Goal: Information Seeking & Learning: Learn about a topic

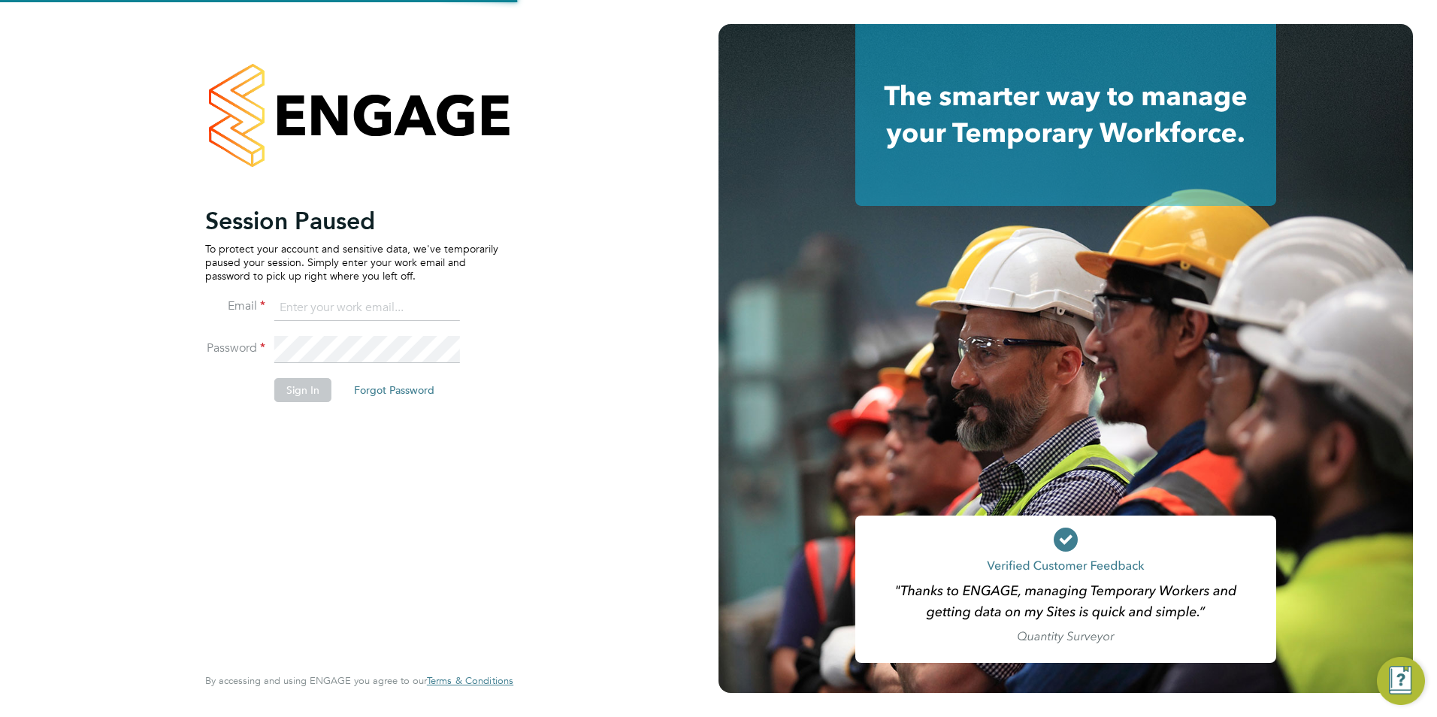
type input "[EMAIL_ADDRESS][DOMAIN_NAME]"
click at [307, 377] on li "Password" at bounding box center [351, 357] width 293 height 42
click at [308, 382] on button "Sign In" at bounding box center [302, 390] width 57 height 24
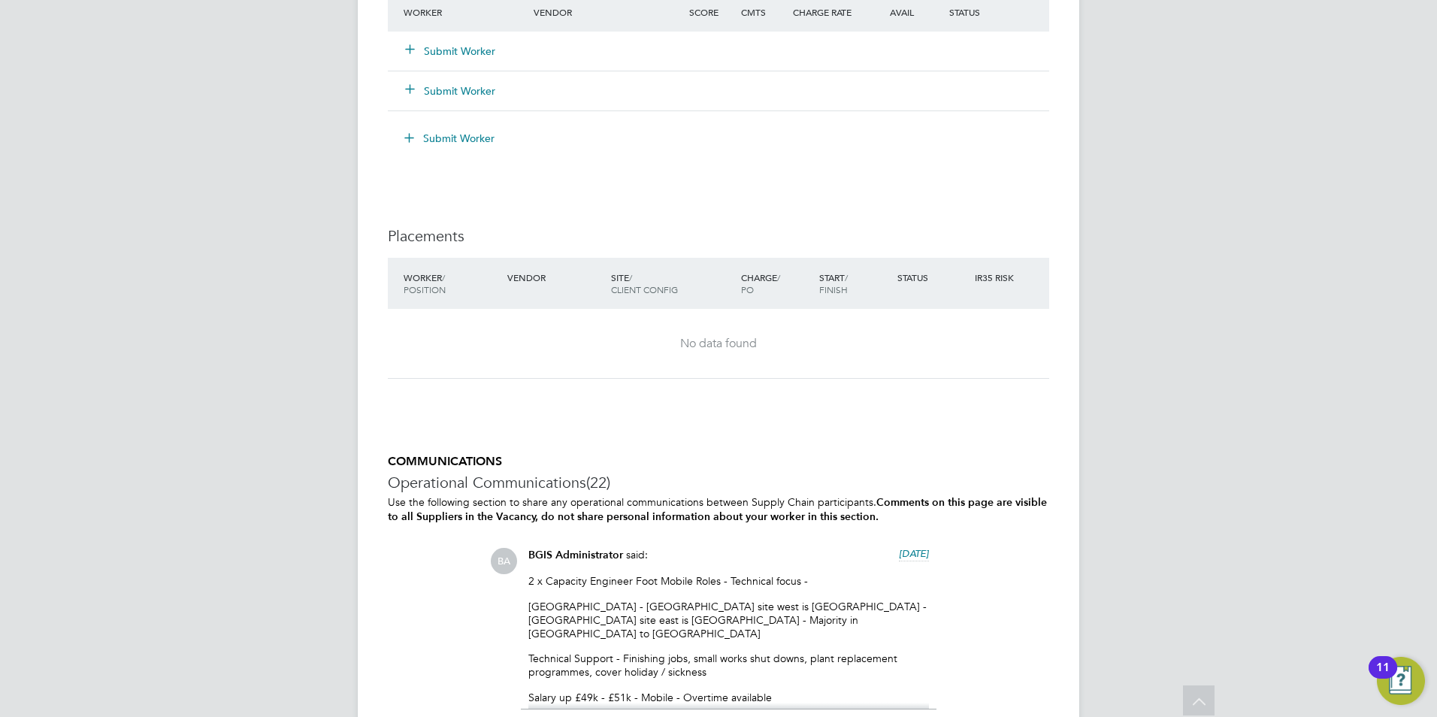
scroll to position [2465, 0]
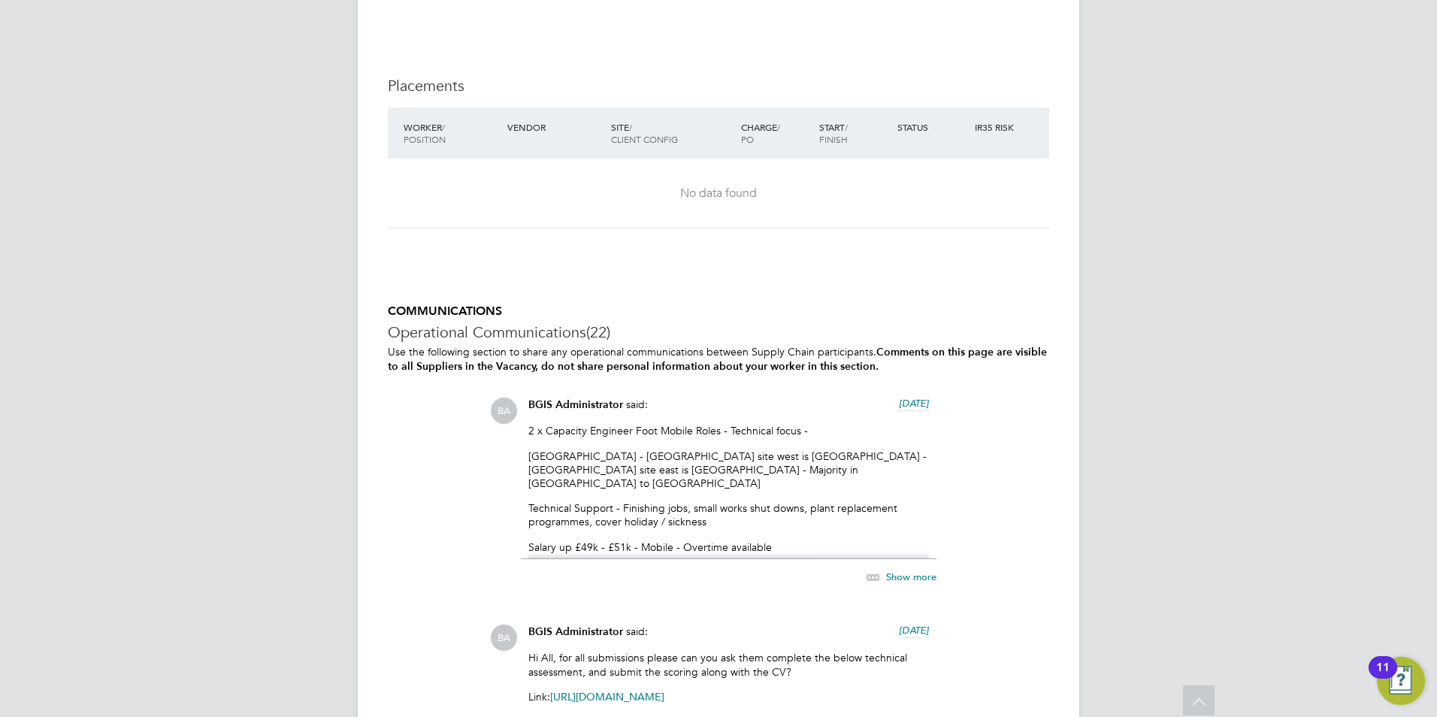
click at [910, 571] on span "Show more" at bounding box center [911, 577] width 50 height 13
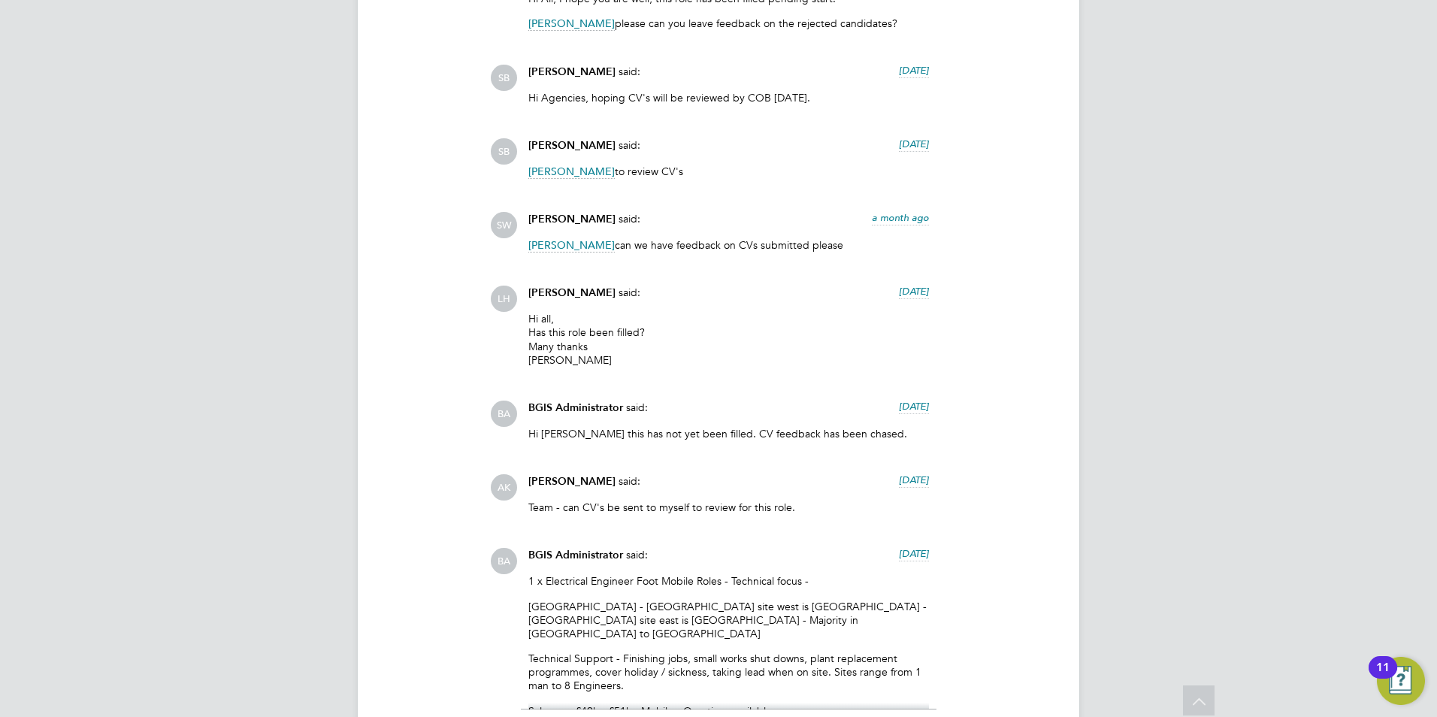
scroll to position [4119, 0]
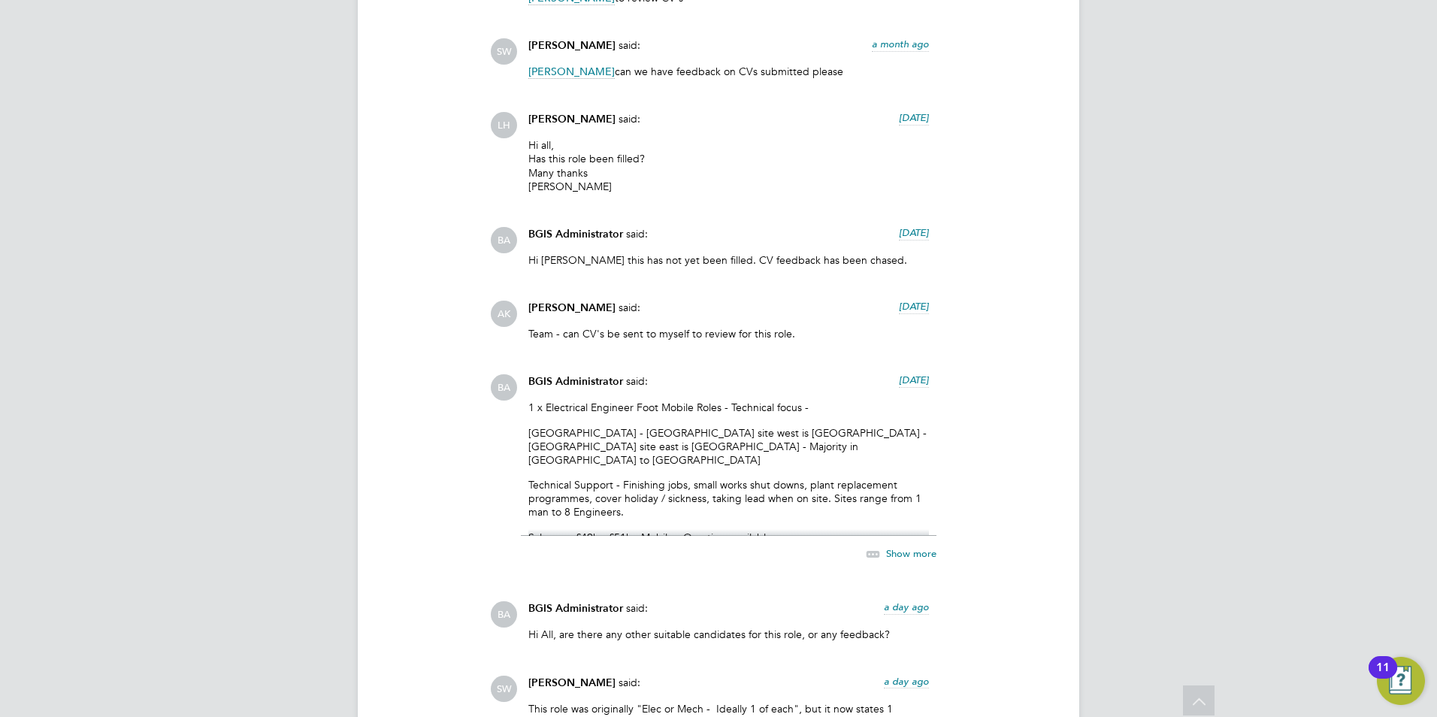
click at [786, 531] on p "Salary up £49k - £51k - Mobile - Overtime available" at bounding box center [728, 538] width 401 height 14
click at [736, 531] on p "Salary up £49k - £51k - Mobile - Overtime available" at bounding box center [728, 538] width 401 height 14
click at [904, 547] on span "Show more" at bounding box center [911, 553] width 50 height 13
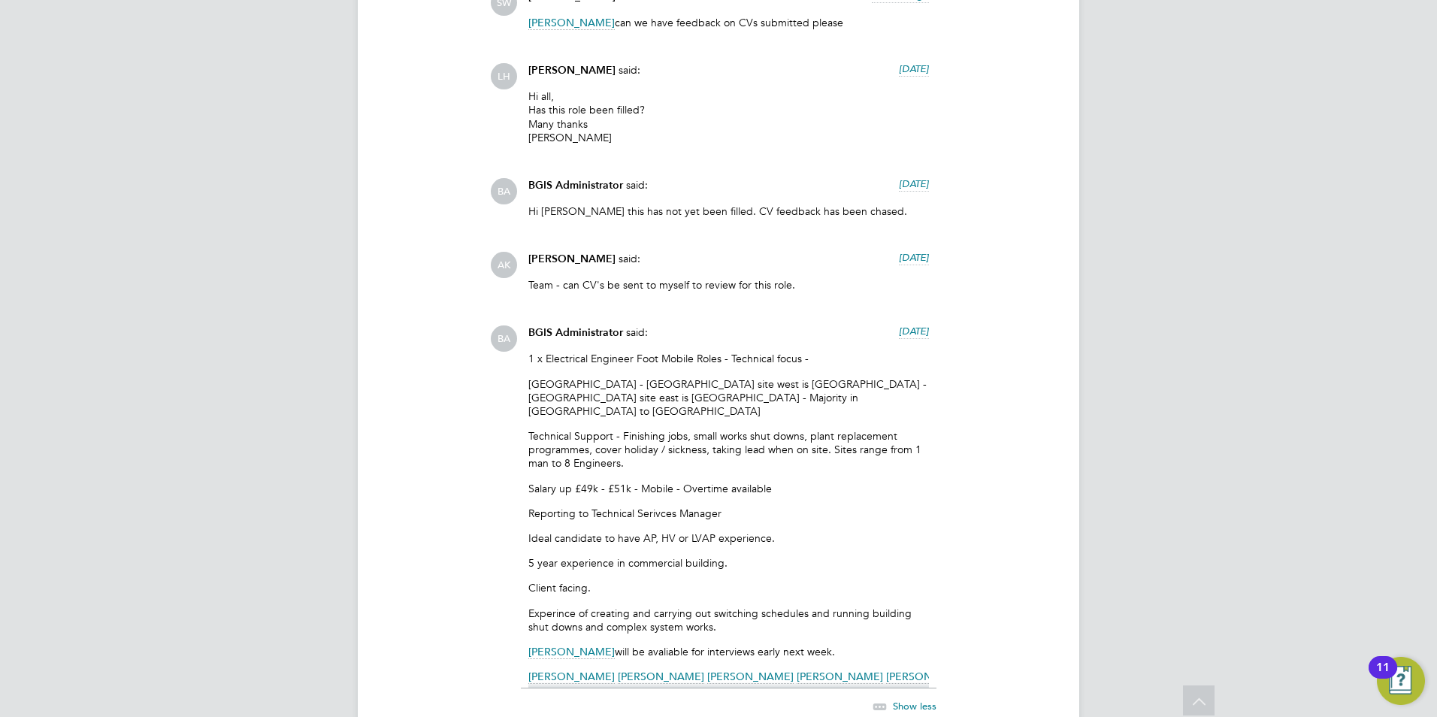
scroll to position [4194, 0]
